Goal: Information Seeking & Learning: Understand process/instructions

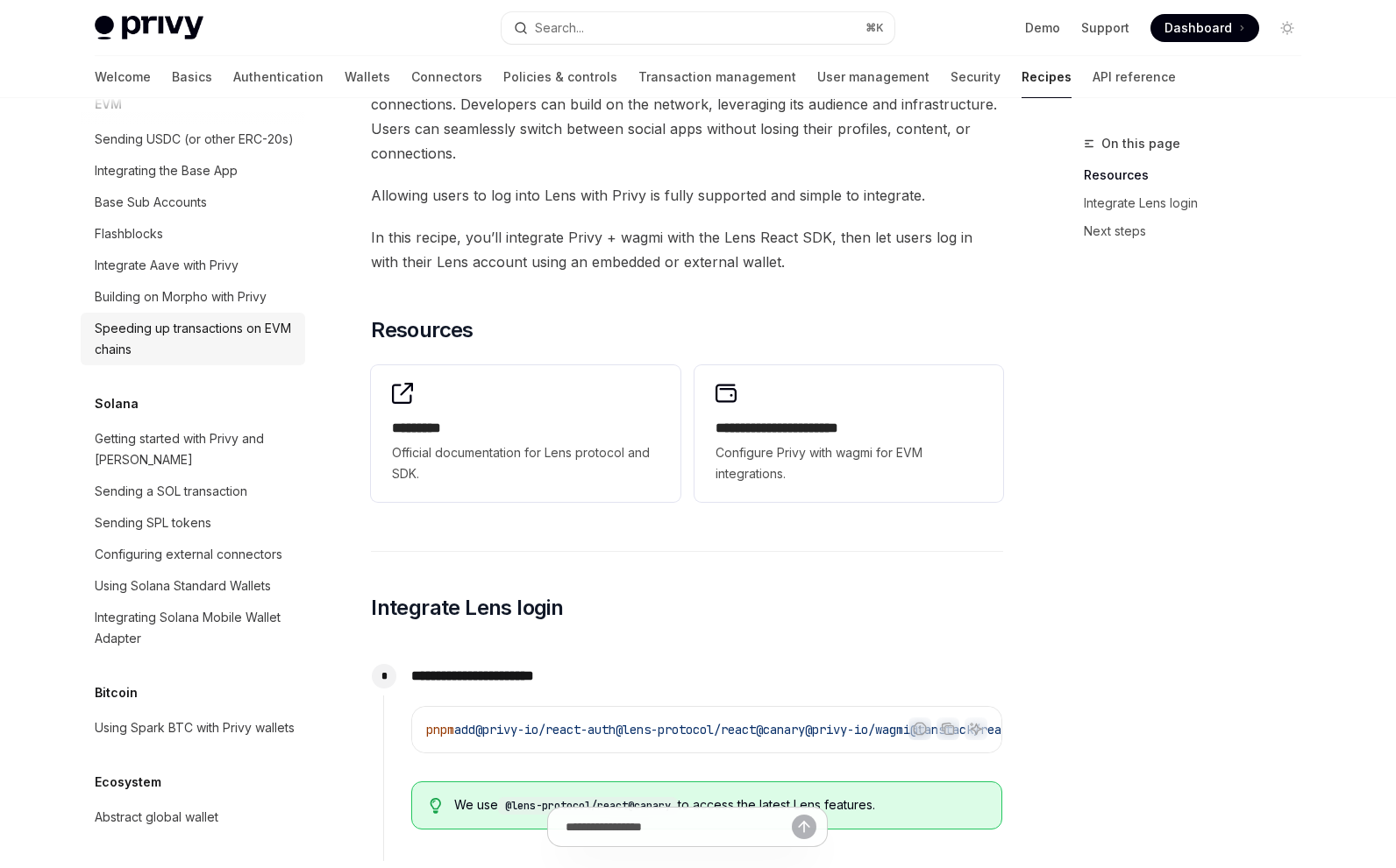
scroll to position [2716, 0]
click at [204, 575] on div "Using Solana Standard Wallets" at bounding box center [182, 586] width 176 height 21
type textarea "*"
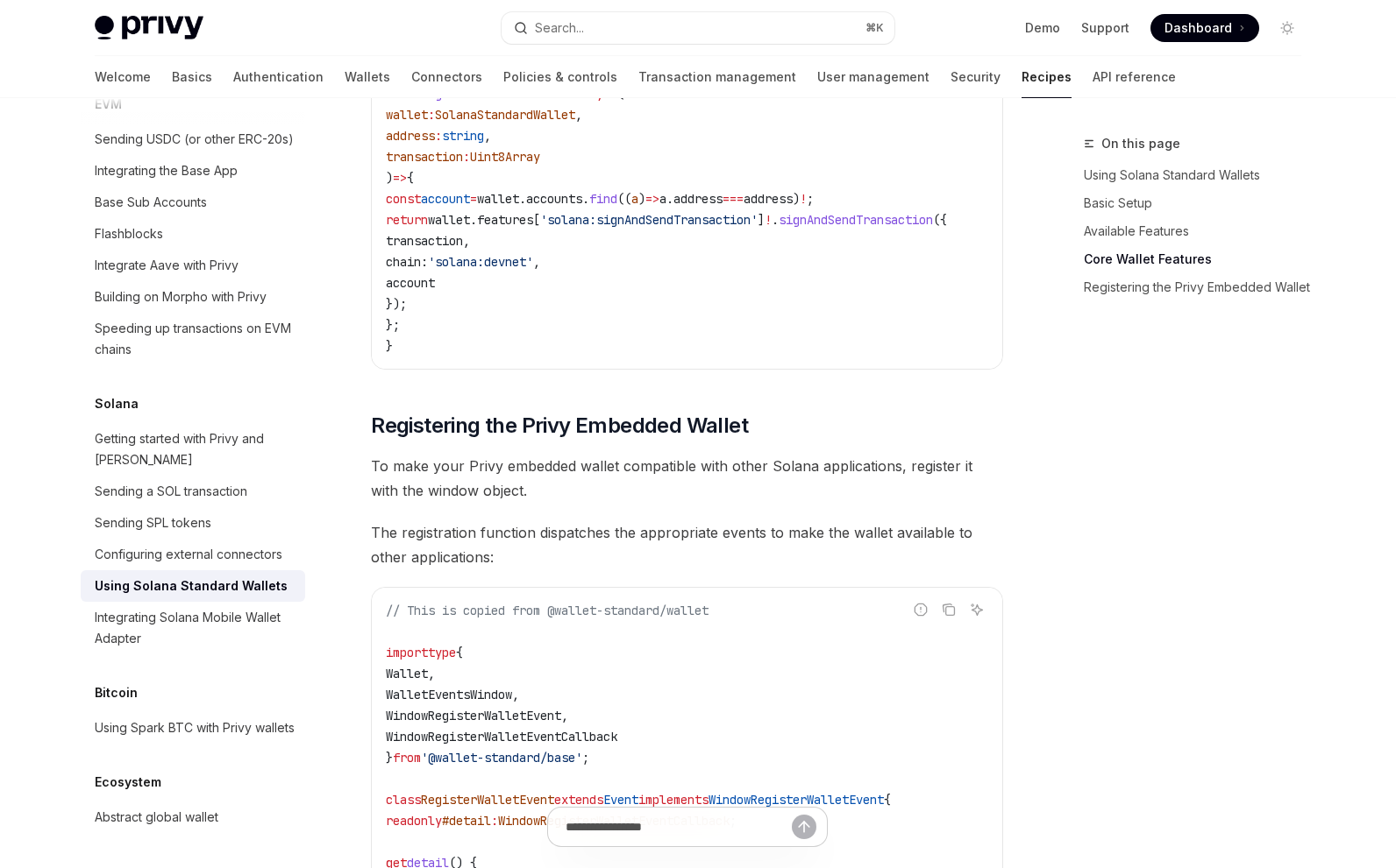
scroll to position [1854, 0]
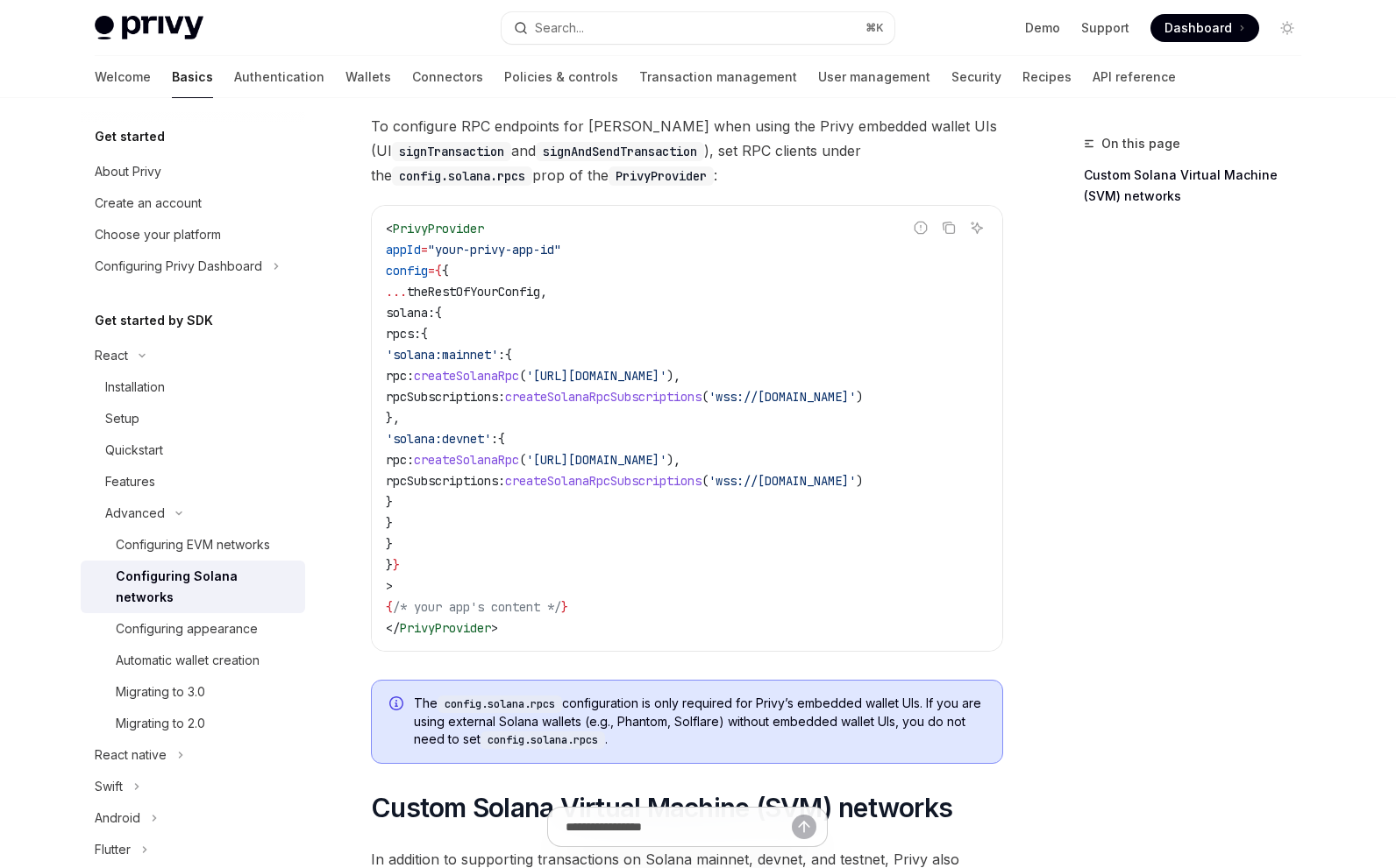
scroll to position [151, 0]
drag, startPoint x: 450, startPoint y: 439, endPoint x: 548, endPoint y: 440, distance: 98.0
click at [491, 440] on span "'solana:devnet'" at bounding box center [438, 437] width 105 height 16
copy span "solana:devnet"
click at [560, 508] on code "< PrivyProvider appId = "your-privy-app-id" config = { { ... theRestOfYourConfi…" at bounding box center [686, 426] width 602 height 420
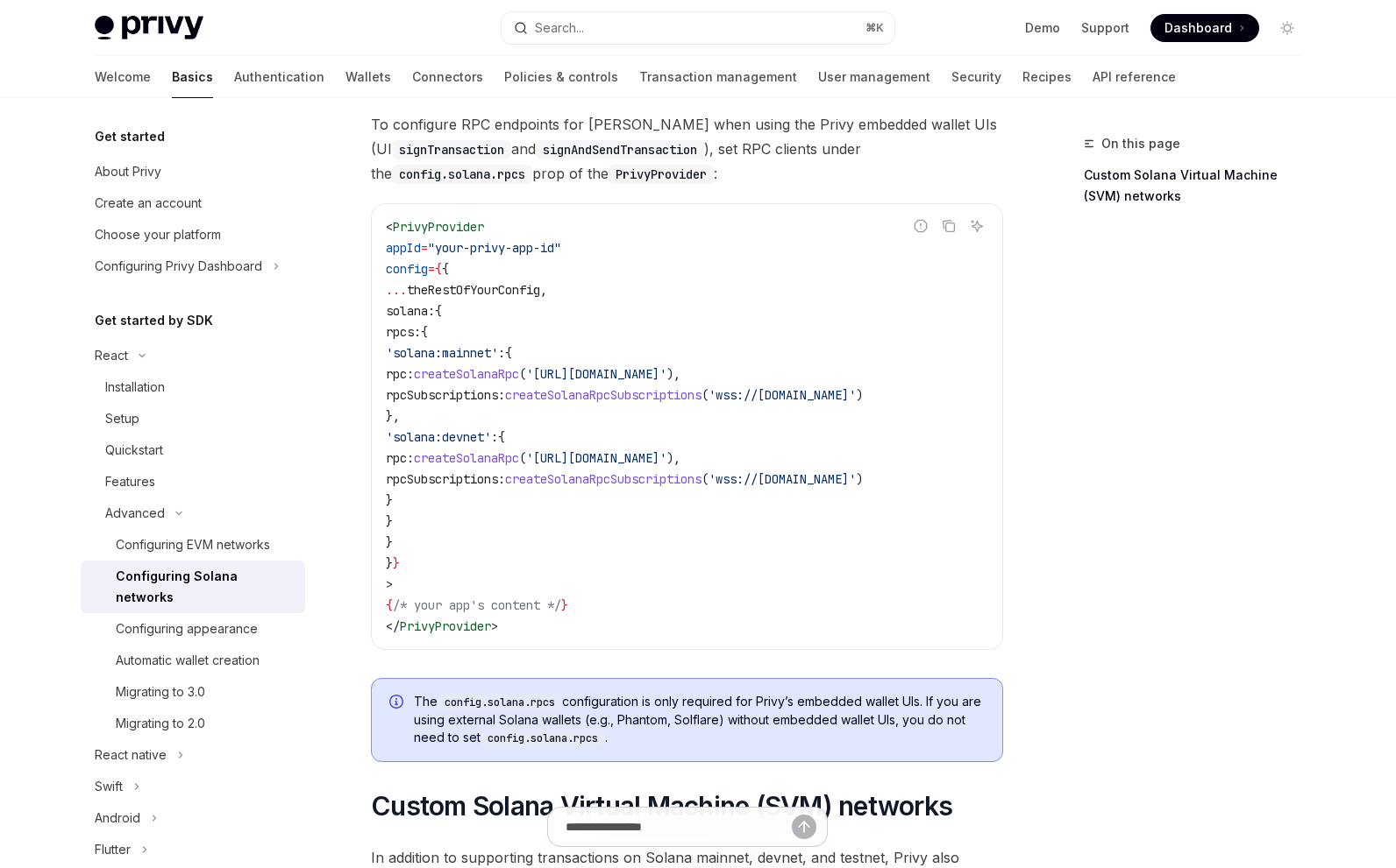
scroll to position [0, 0]
drag, startPoint x: 445, startPoint y: 435, endPoint x: 539, endPoint y: 497, distance: 112.6
click at [539, 497] on code "< PrivyProvider appId = "your-privy-app-id" config = { { ... theRestOfYourConfi…" at bounding box center [686, 426] width 602 height 420
click at [442, 312] on span "{" at bounding box center [438, 311] width 7 height 16
drag, startPoint x: 413, startPoint y: 314, endPoint x: 527, endPoint y: 535, distance: 248.7
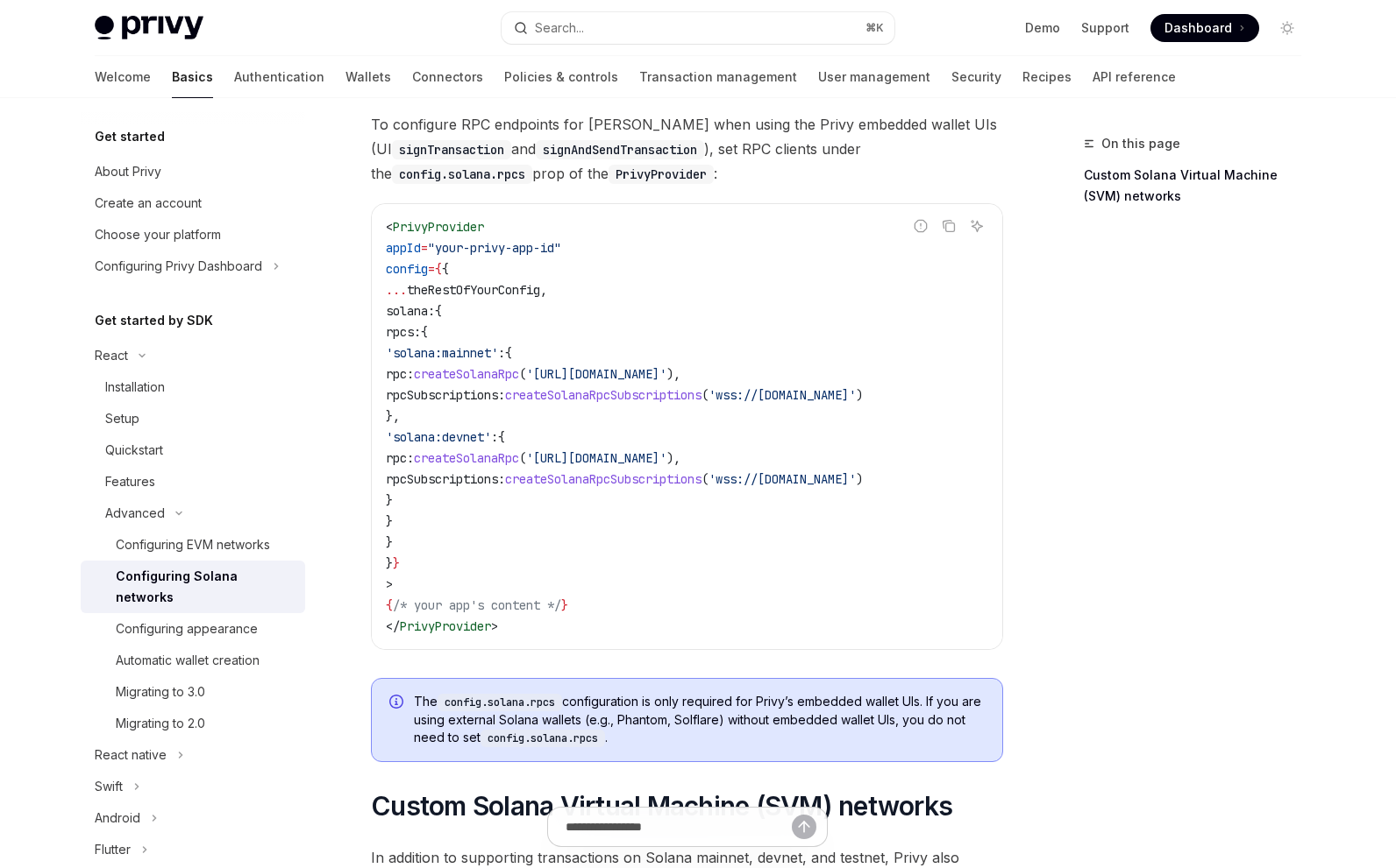
click at [527, 535] on code "< PrivyProvider appId = "your-privy-app-id" config = { { ... theRestOfYourConfi…" at bounding box center [686, 426] width 602 height 420
copy code "solana: { rpcs: { 'solana:mainnet' : { rpc: createSolanaRpc ( '[URL][DOMAIN_NAM…"
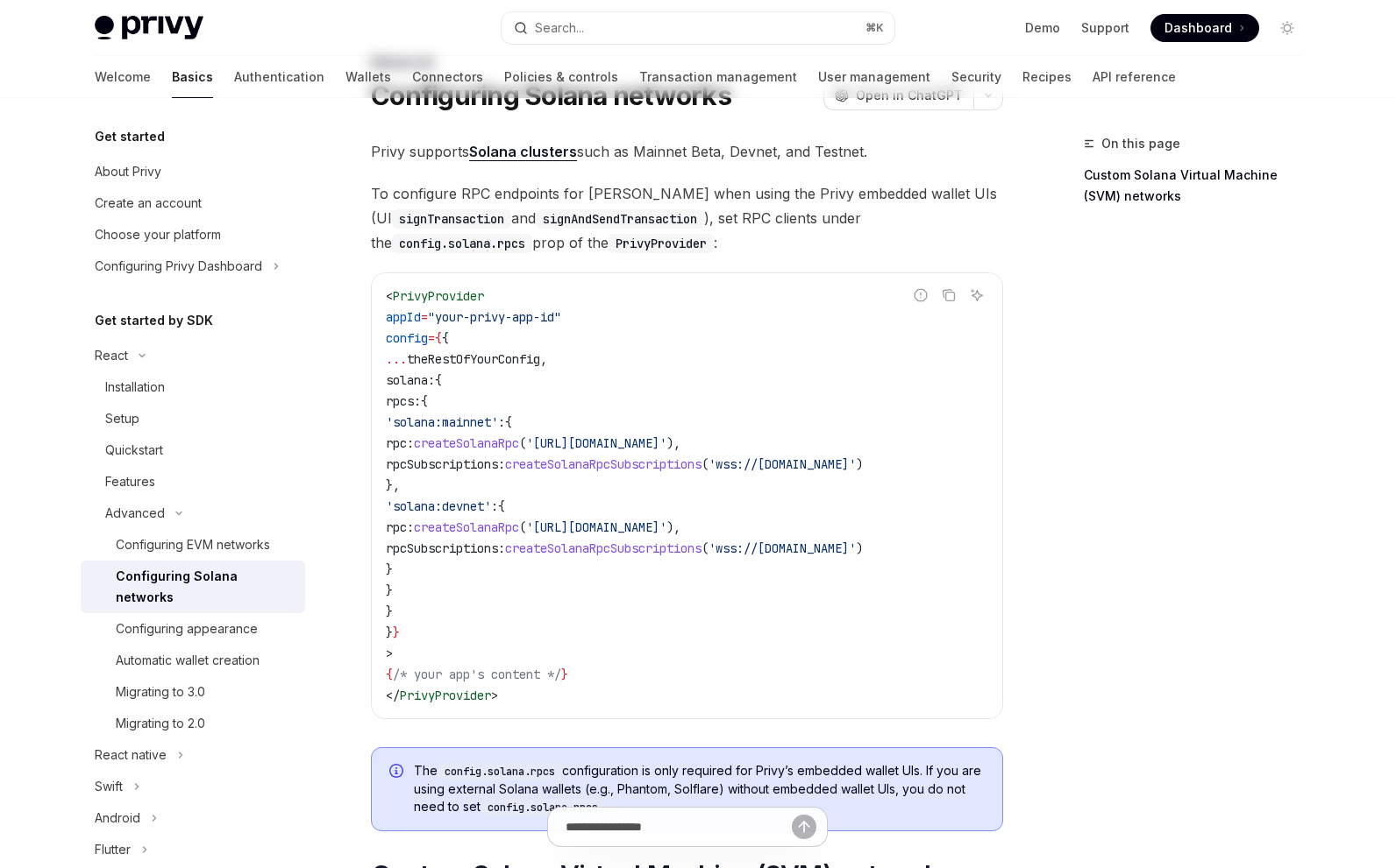
scroll to position [112, 0]
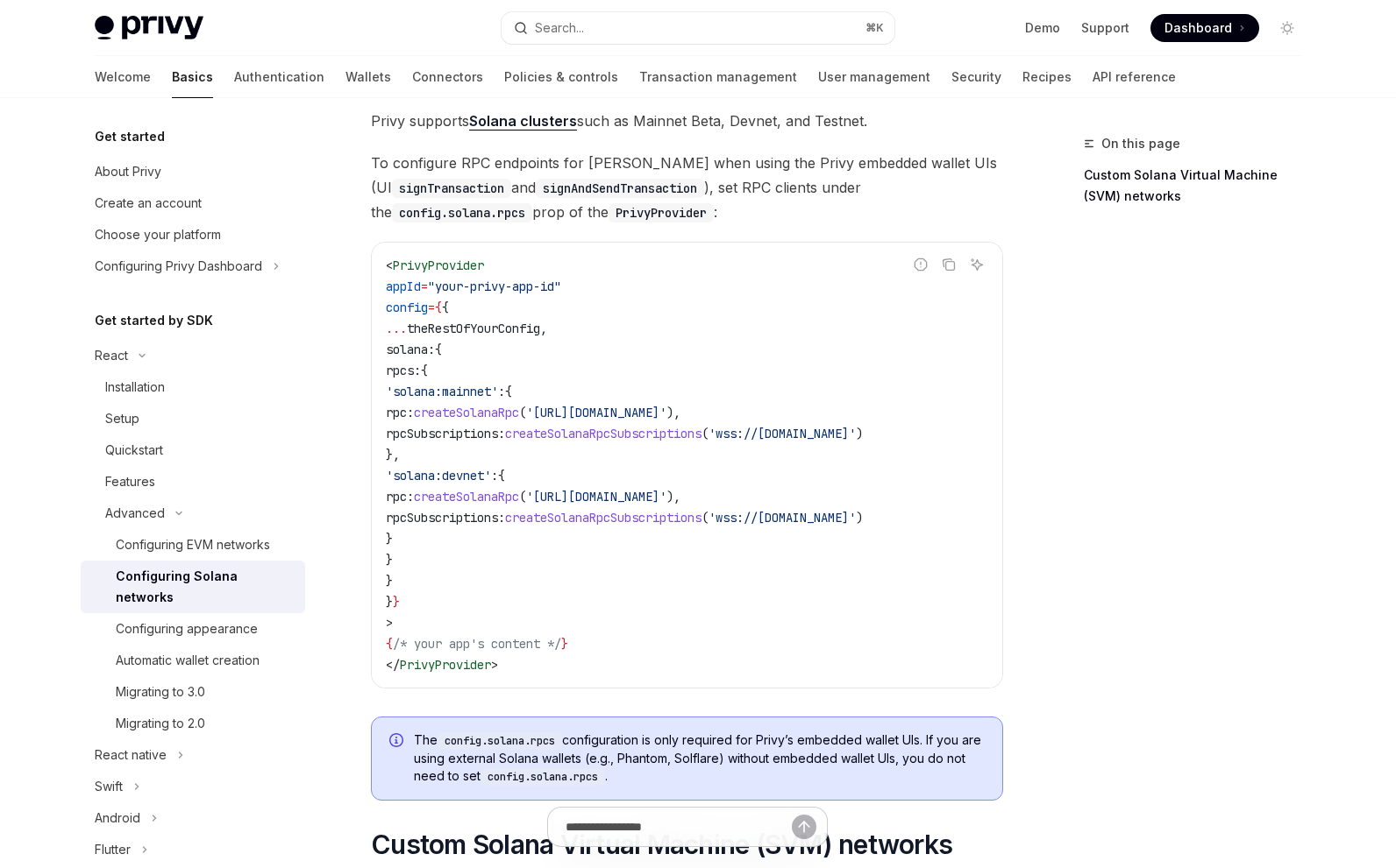
drag, startPoint x: 626, startPoint y: 686, endPoint x: 835, endPoint y: 685, distance: 209.0
click at [842, 683] on div "< PrivyProvider appId = "your-privy-app-id" config = { { ... theRestOfYourConfi…" at bounding box center [686, 465] width 630 height 445
drag, startPoint x: 832, startPoint y: 685, endPoint x: 980, endPoint y: 686, distance: 148.0
click at [980, 686] on div "< PrivyProvider appId = "your-privy-app-id" config = { { ... theRestOfYourConfi…" at bounding box center [686, 465] width 630 height 445
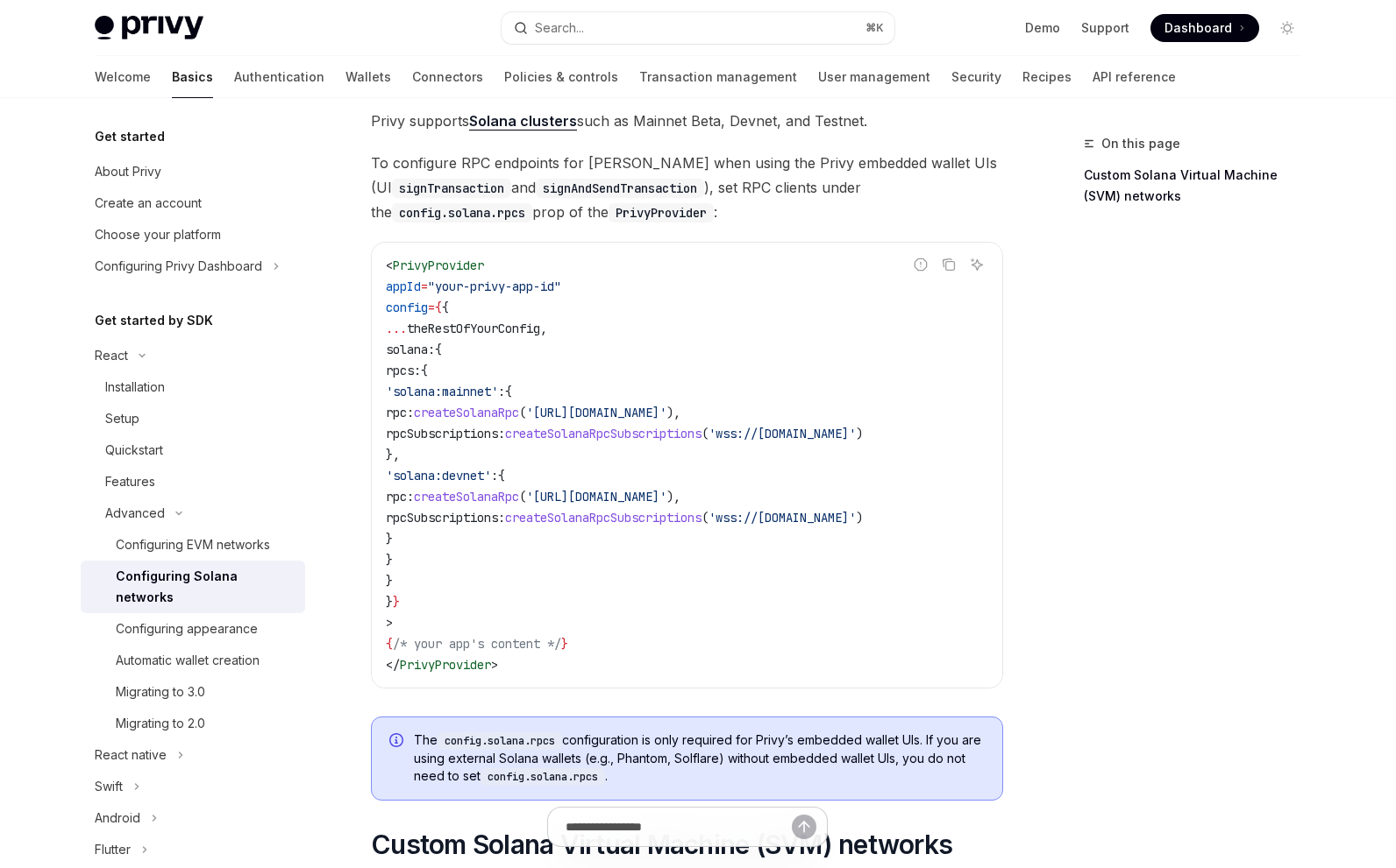
drag, startPoint x: 416, startPoint y: 352, endPoint x: 475, endPoint y: 576, distance: 231.6
click at [475, 576] on code "< PrivyProvider appId = "your-privy-app-id" config = { { ... theRestOfYourConfi…" at bounding box center [686, 465] width 602 height 420
copy code "solana: { rpcs: { 'solana:mainnet' : { rpc: createSolanaRpc ( '[URL][DOMAIN_NAM…"
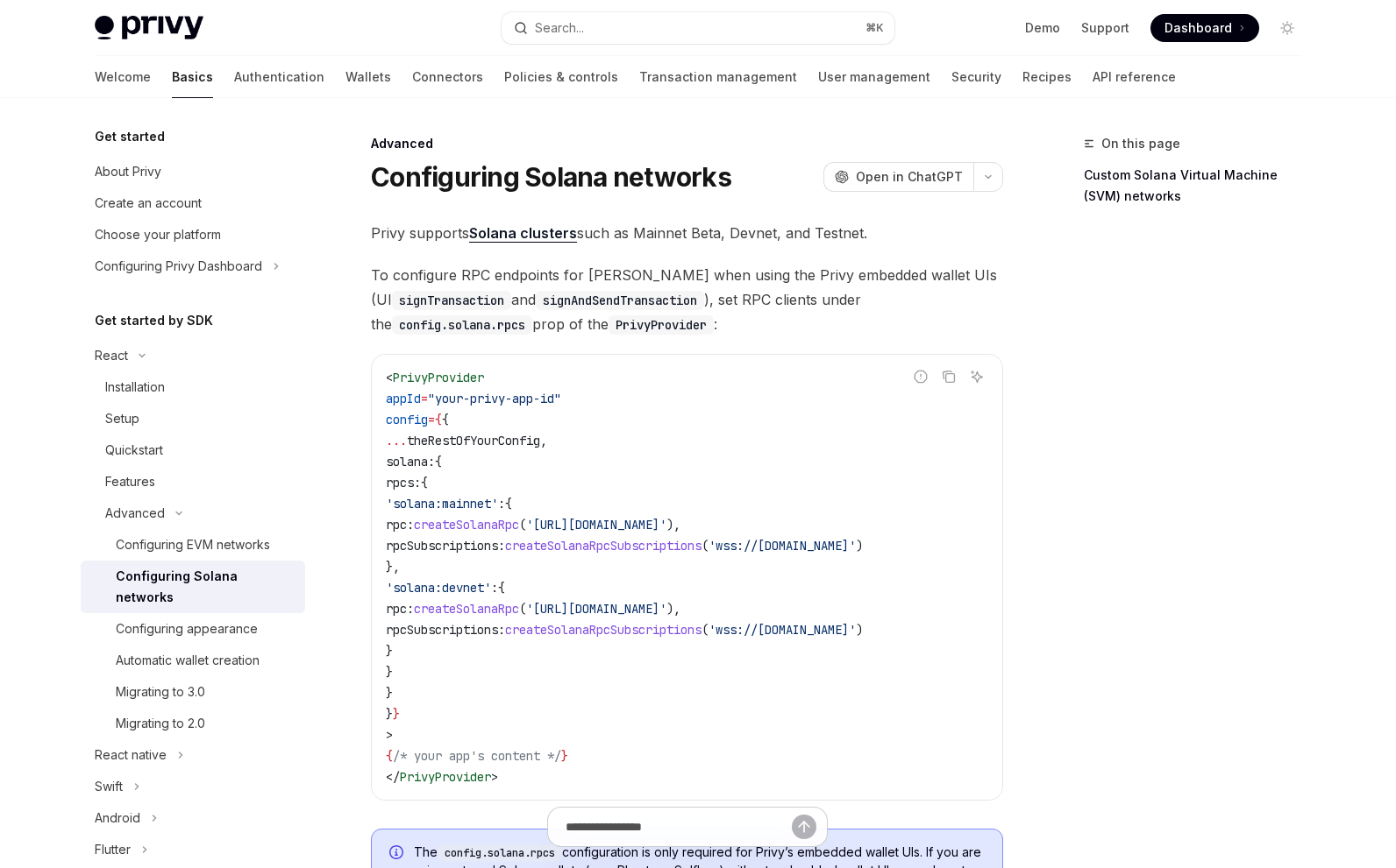
click at [554, 236] on link "Solana clusters" at bounding box center [523, 233] width 108 height 19
drag, startPoint x: 608, startPoint y: 803, endPoint x: 702, endPoint y: 798, distance: 94.1
drag, startPoint x: 705, startPoint y: 803, endPoint x: 806, endPoint y: 799, distance: 101.1
